Goal: Task Accomplishment & Management: Manage account settings

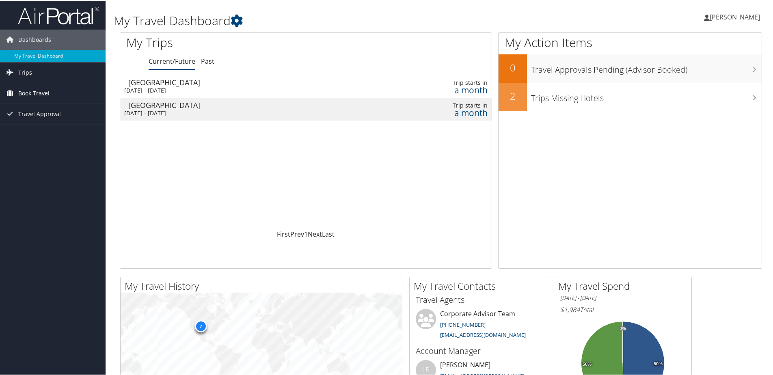
click at [42, 86] on span "Book Travel" at bounding box center [33, 92] width 31 height 20
click at [41, 56] on link "My Travel Dashboard" at bounding box center [53, 55] width 106 height 12
click at [735, 17] on span "[PERSON_NAME]" at bounding box center [735, 16] width 50 height 9
click at [682, 68] on link "View Travel Profile" at bounding box center [713, 72] width 91 height 14
click at [710, 17] on icon at bounding box center [707, 17] width 6 height 6
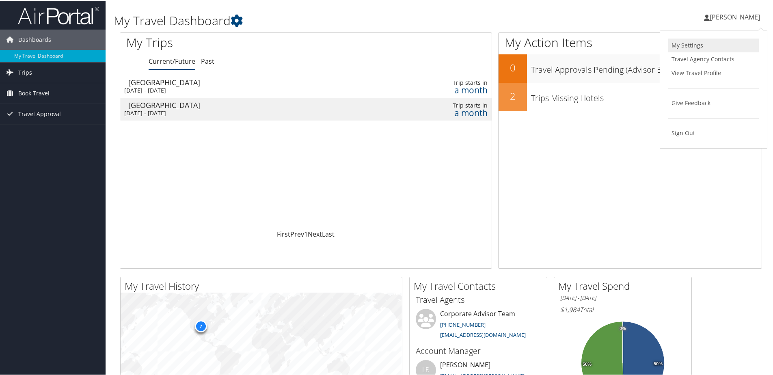
click at [681, 44] on link "My Settings" at bounding box center [713, 45] width 91 height 14
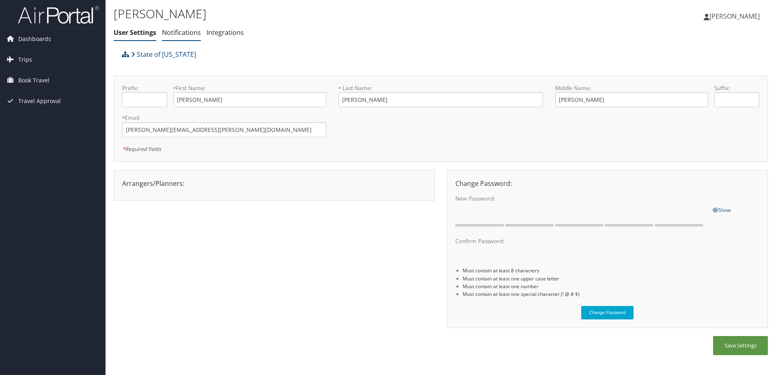
click at [178, 30] on link "Notifications" at bounding box center [181, 32] width 39 height 9
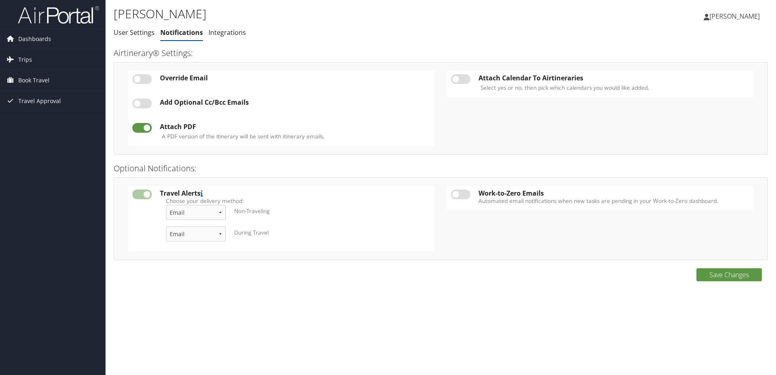
click at [251, 30] on ul "User Settings Notifications Integrations" at bounding box center [332, 33] width 436 height 15
click at [232, 36] on link "Integrations" at bounding box center [227, 32] width 37 height 9
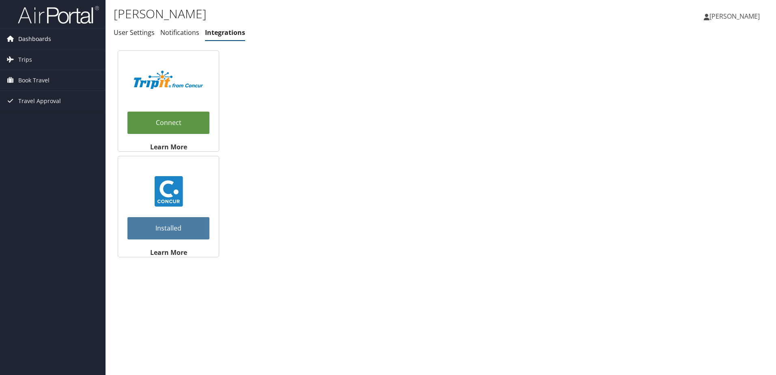
click at [11, 38] on icon at bounding box center [10, 38] width 12 height 12
click at [29, 38] on span "Dashboards" at bounding box center [34, 39] width 33 height 20
click at [32, 37] on span "Dashboards" at bounding box center [34, 39] width 33 height 20
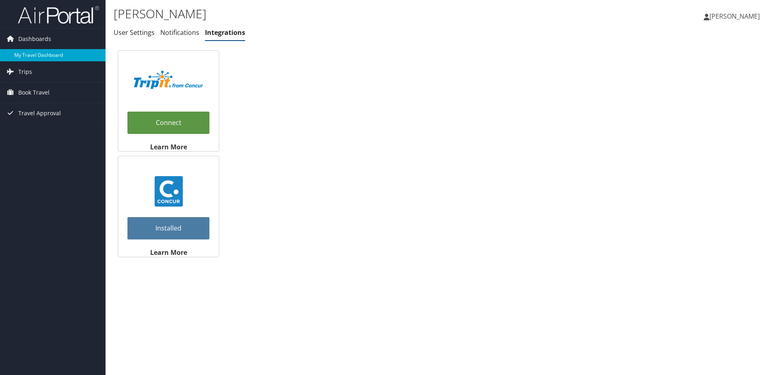
click at [35, 50] on link "My Travel Dashboard" at bounding box center [53, 55] width 106 height 12
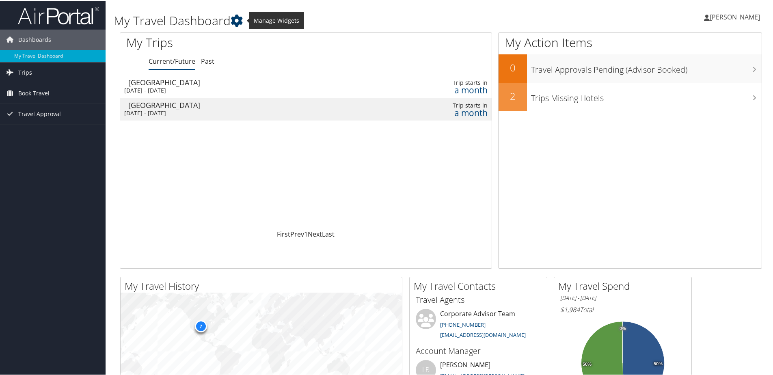
click at [240, 19] on icon at bounding box center [237, 20] width 12 height 12
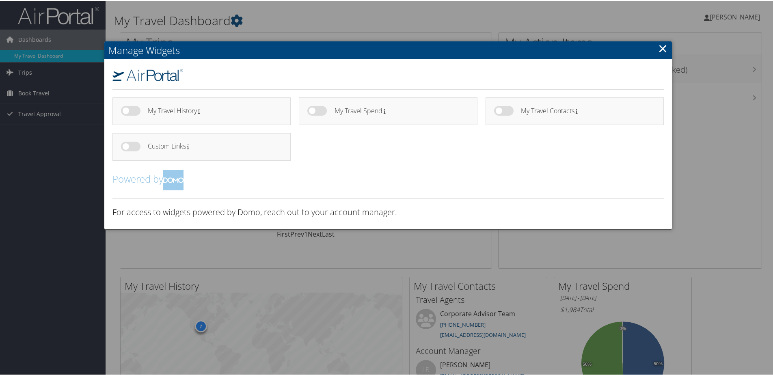
click at [661, 48] on link "×" at bounding box center [662, 47] width 9 height 16
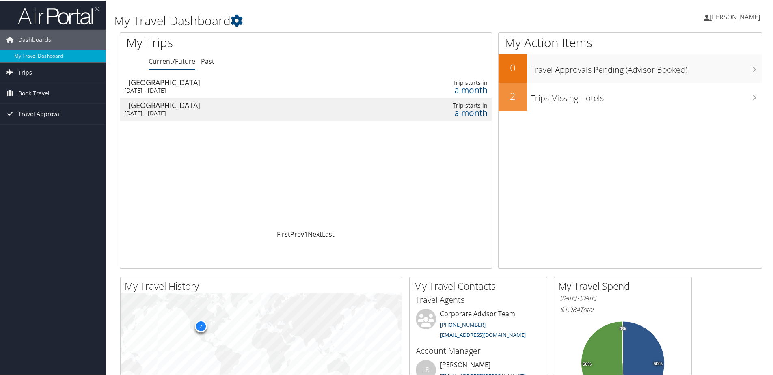
click at [52, 117] on span "Travel Approval" at bounding box center [39, 113] width 43 height 20
click at [55, 22] on img at bounding box center [58, 14] width 81 height 19
click at [243, 18] on icon at bounding box center [237, 20] width 12 height 12
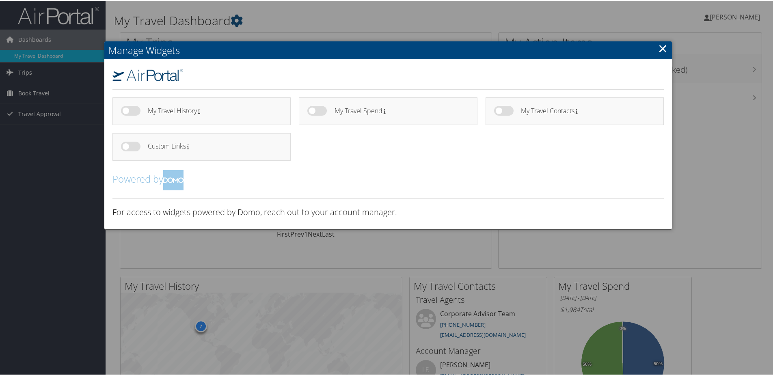
click at [658, 49] on link "×" at bounding box center [662, 47] width 9 height 16
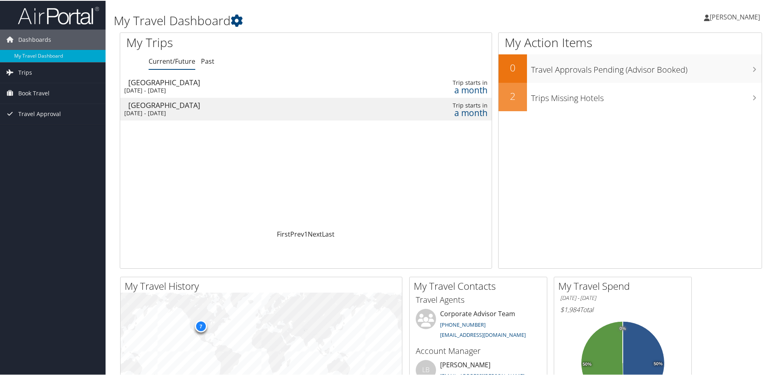
click at [750, 15] on span "[PERSON_NAME]" at bounding box center [735, 16] width 50 height 9
click at [710, 69] on link "View Travel Profile" at bounding box center [713, 72] width 91 height 14
click at [738, 11] on link "[PERSON_NAME]" at bounding box center [736, 16] width 64 height 24
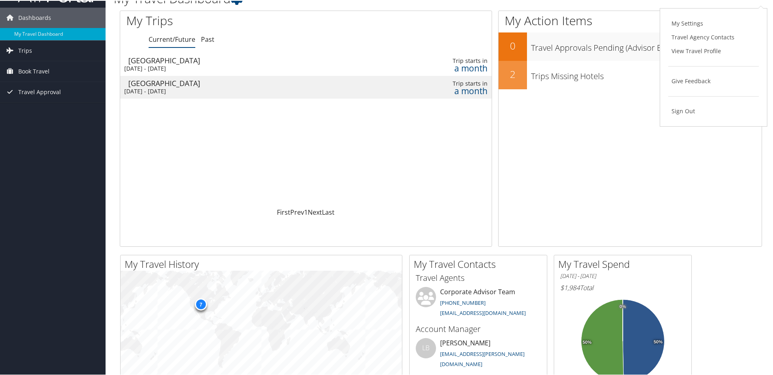
scroll to position [41, 0]
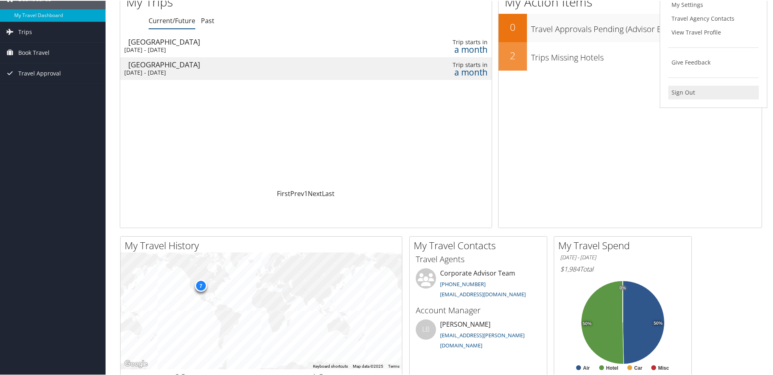
click at [682, 92] on link "Sign Out" at bounding box center [713, 92] width 91 height 14
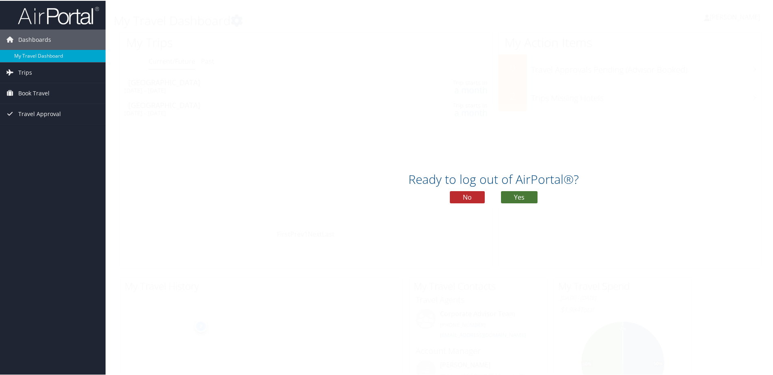
click at [510, 195] on button "Yes" at bounding box center [519, 196] width 37 height 12
